Goal: Task Accomplishment & Management: Use online tool/utility

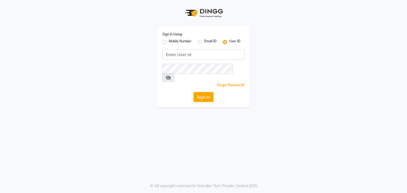
click at [169, 43] on label "Mobile Number" at bounding box center [180, 42] width 23 height 6
click at [169, 42] on input "Mobile Number" at bounding box center [170, 40] width 3 height 3
radio input "true"
radio input "false"
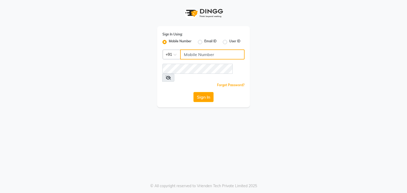
click at [199, 57] on input "Username" at bounding box center [212, 55] width 64 height 10
type input "7684837520"
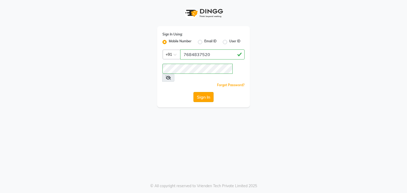
click at [203, 93] on button "Sign In" at bounding box center [203, 97] width 20 height 10
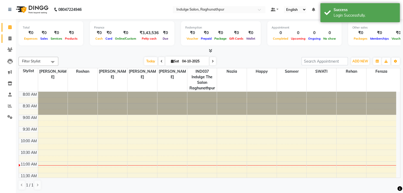
click at [8, 42] on link "Invoice" at bounding box center [8, 38] width 13 height 9
select select "7475"
select select "service"
